Goal: Complete application form

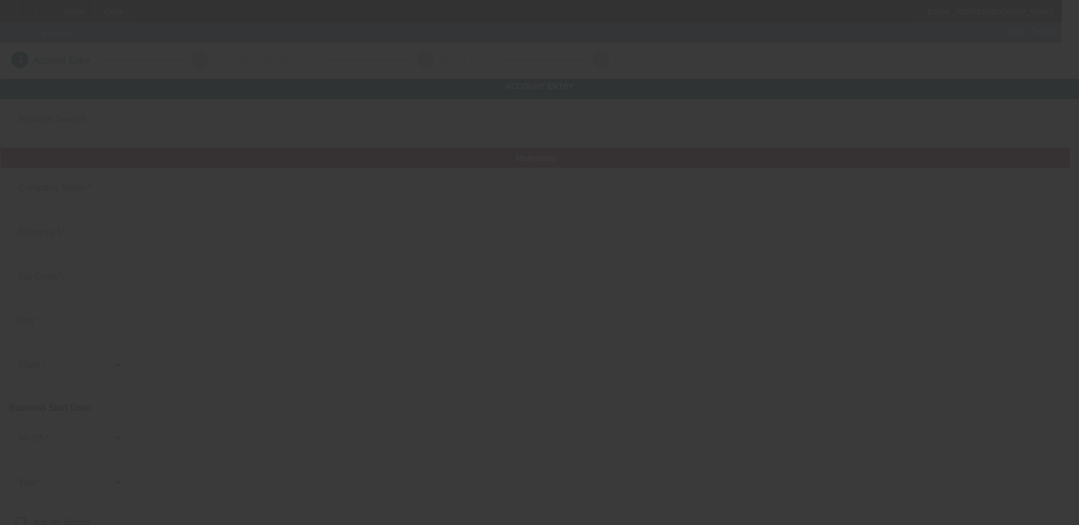
type input "Professional GTA Recovery LLC"
type input "1113 Joe Street"
type input "32305"
type input "Tallahassee"
type input "(786) 582-5235"
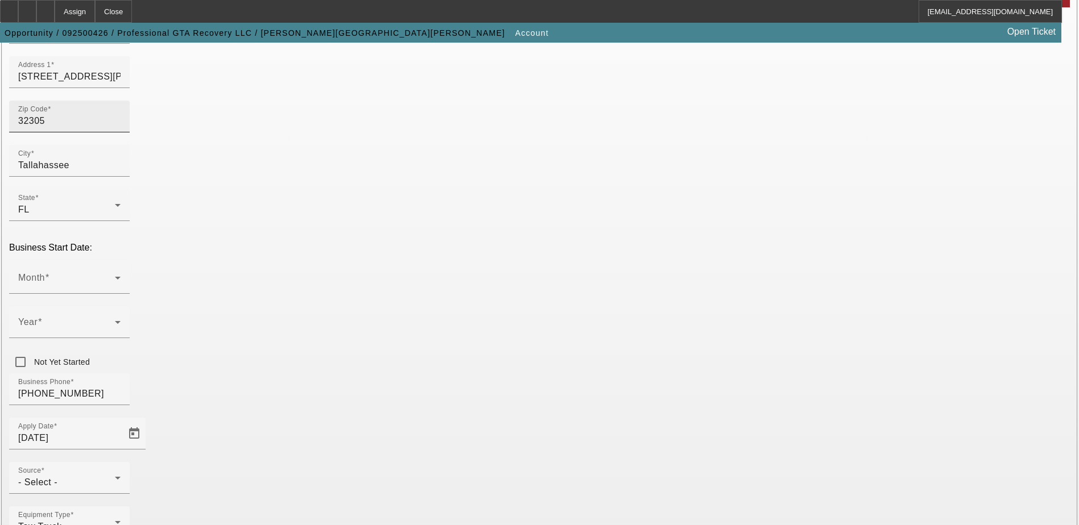
scroll to position [114, 0]
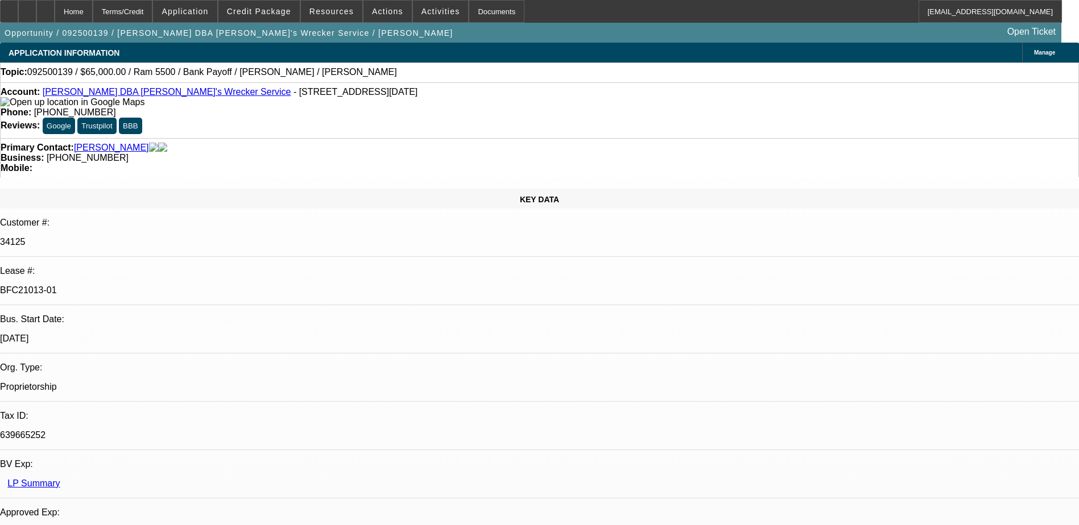
select select "0"
select select "6"
select select "0"
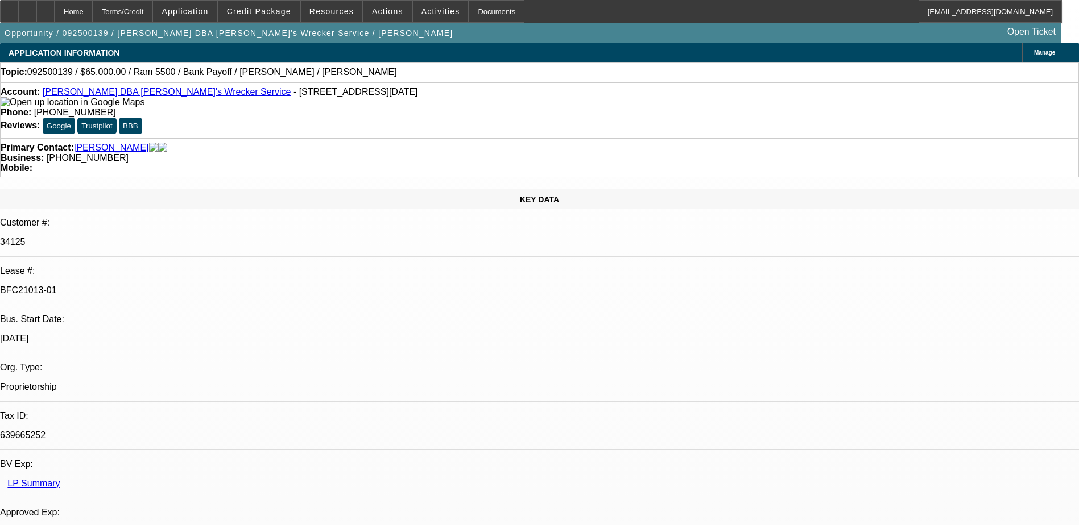
select select "0"
select select "6"
select select "0"
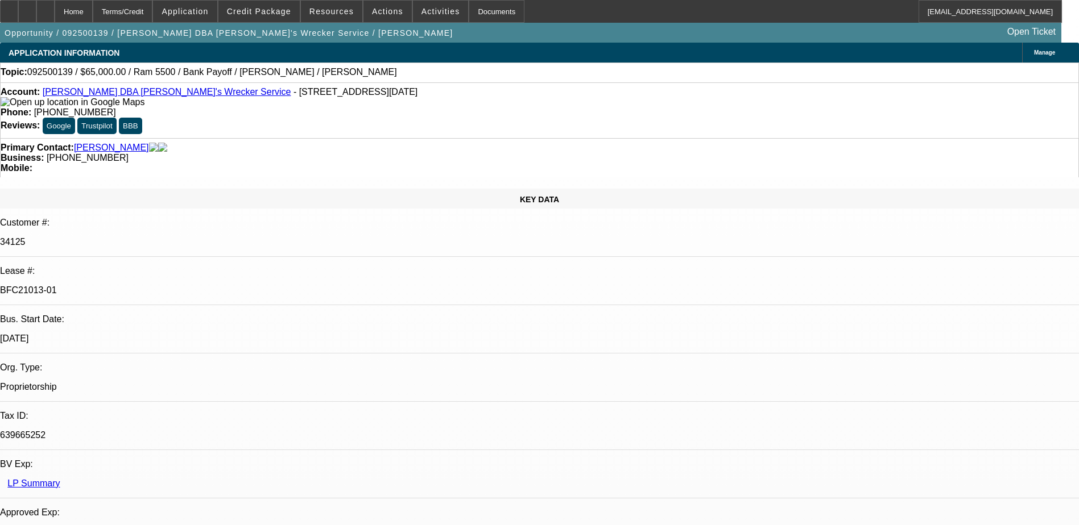
select select "0"
select select "6"
select select "0"
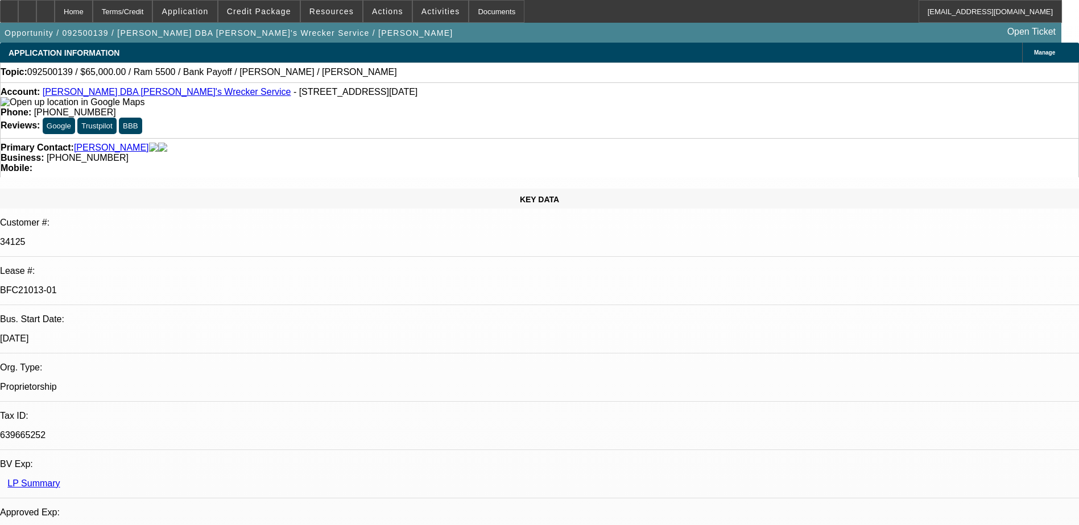
select select "6"
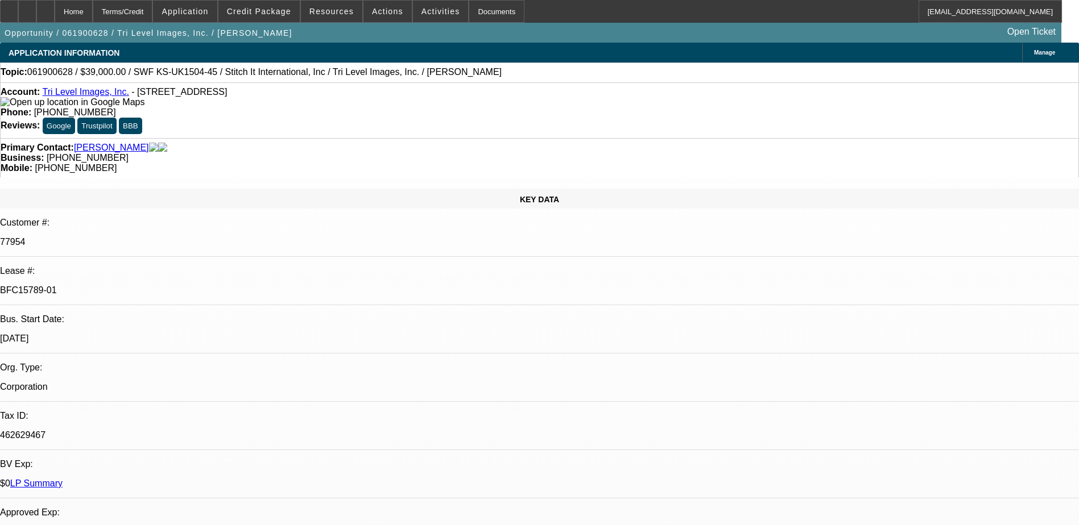
select select "0"
select select "2"
select select "0.1"
select select "0"
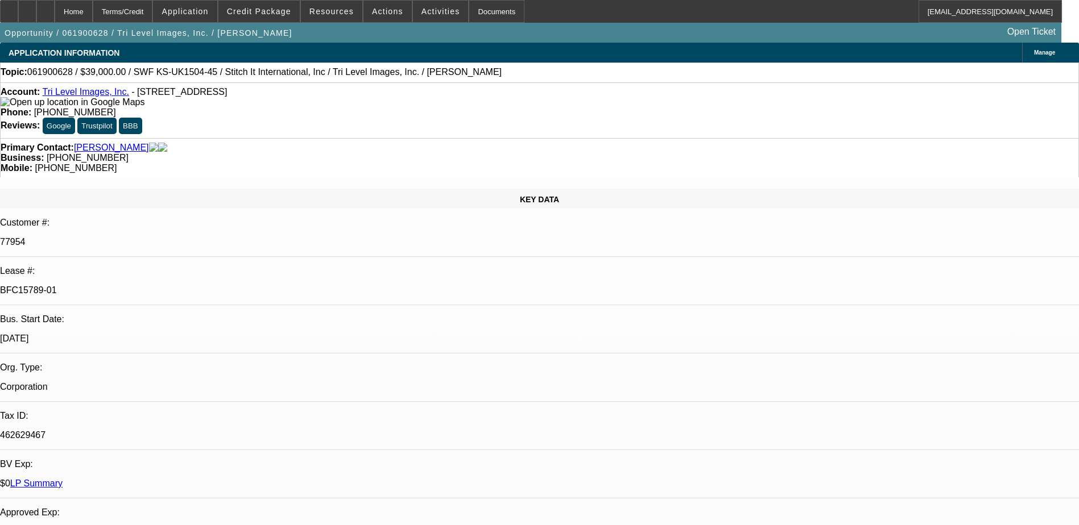
select select "0.1"
select select "0"
select select "0.1"
select select "0"
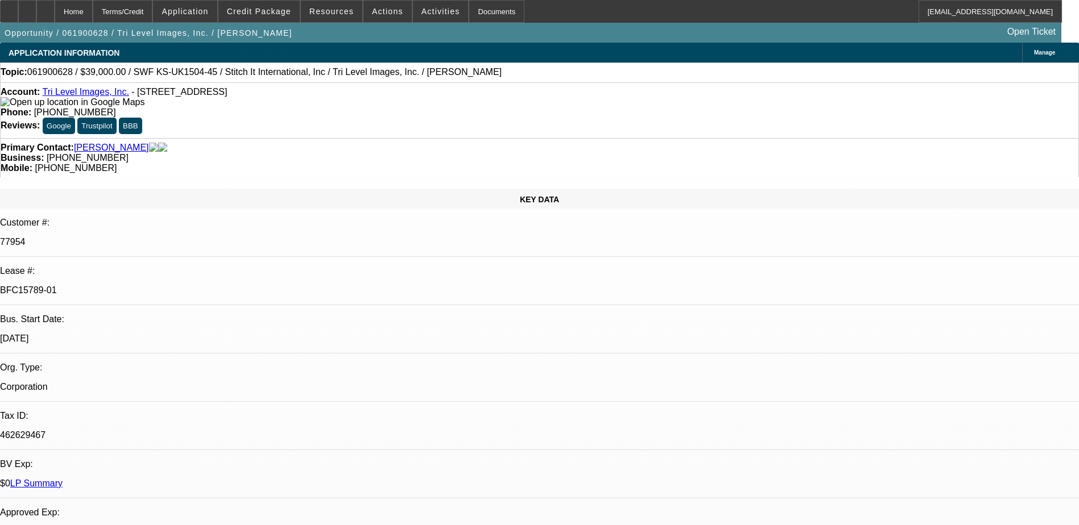
select select "0"
select select "0.1"
select select "1"
select select "2"
select select "4"
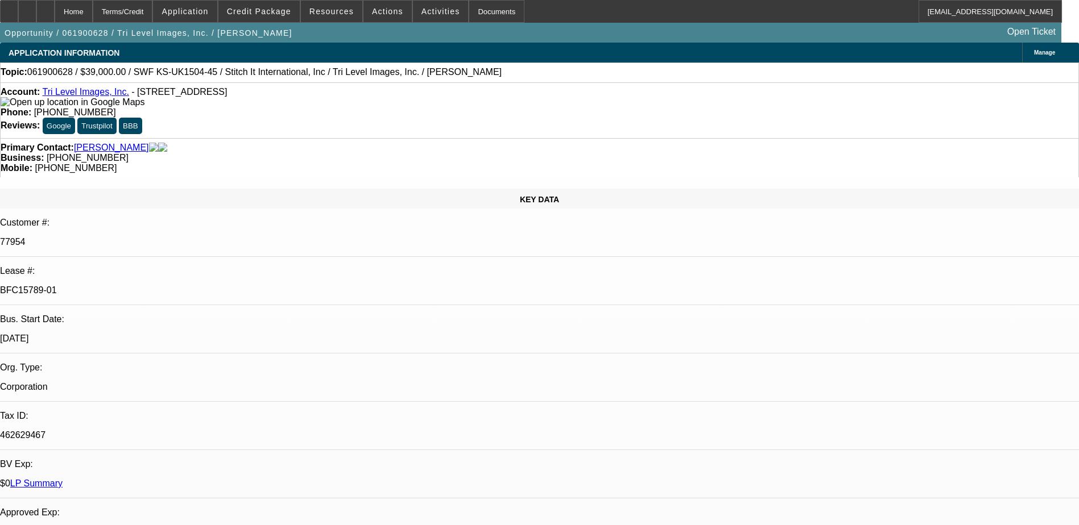
select select "1"
select select "4"
select select "1"
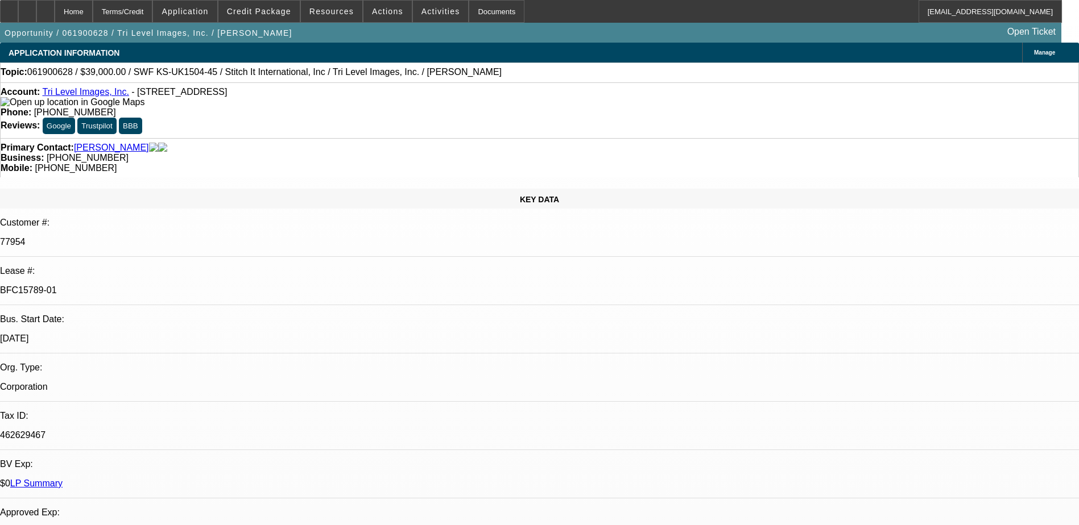
select select "4"
select select "1"
select select "4"
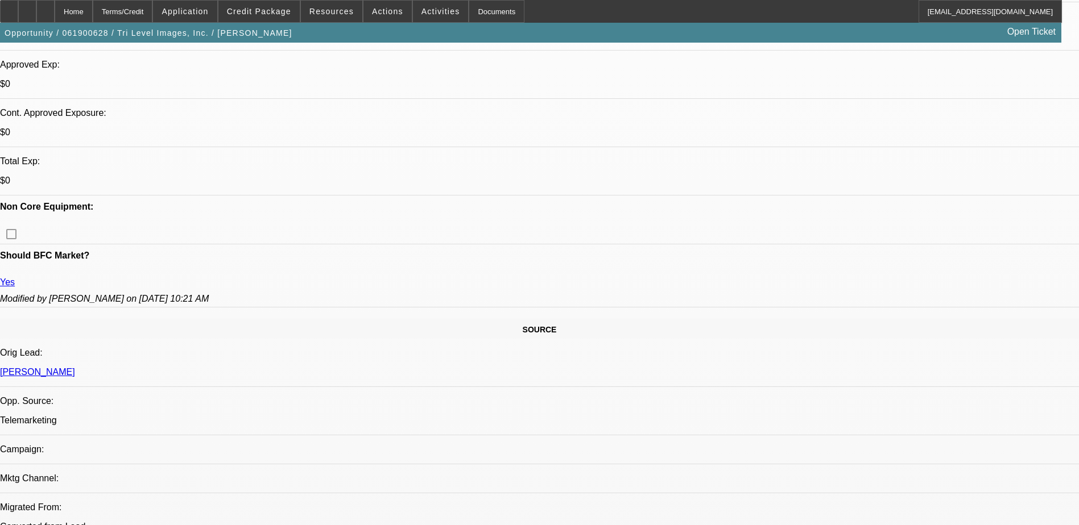
scroll to position [284, 0]
